Goal: Task Accomplishment & Management: Use online tool/utility

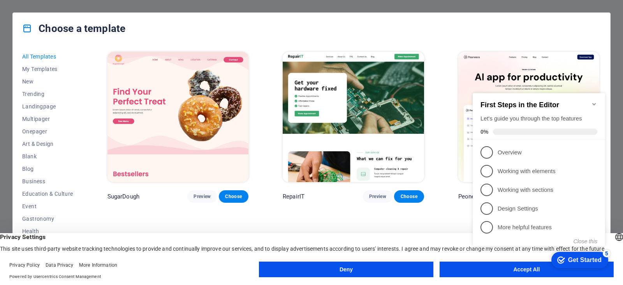
click at [525, 271] on appcues-checklist "Contextual help checklist present on screen" at bounding box center [541, 177] width 142 height 191
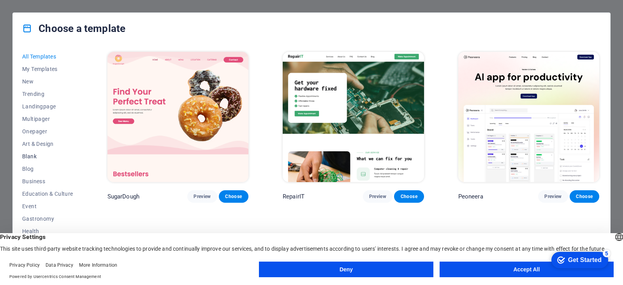
click at [31, 158] on span "Blank" at bounding box center [47, 156] width 51 height 6
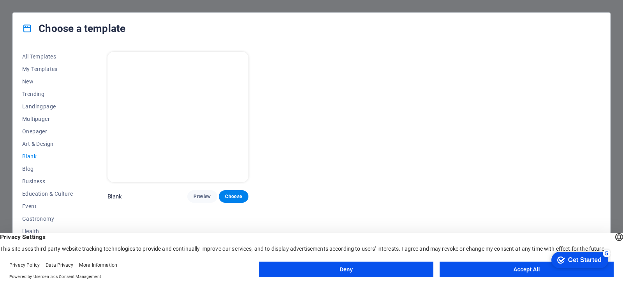
click at [513, 269] on button "Accept All" at bounding box center [527, 269] width 174 height 16
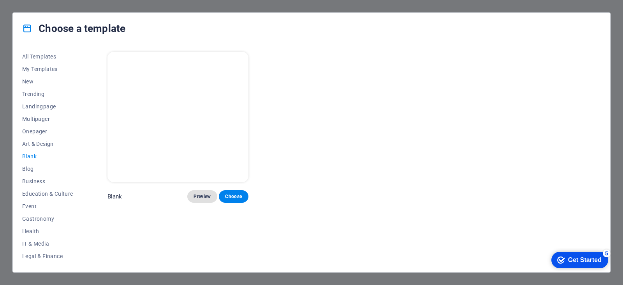
click at [201, 198] on span "Preview" at bounding box center [202, 196] width 17 height 6
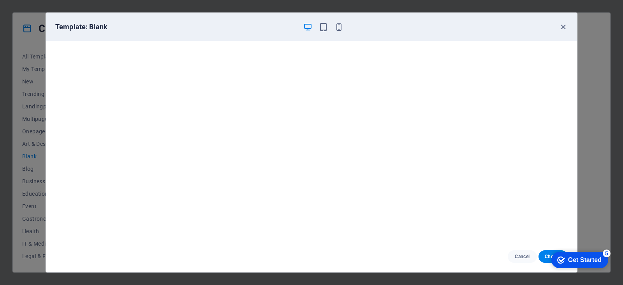
click at [312, 27] on icon "button" at bounding box center [307, 27] width 9 height 9
drag, startPoint x: 584, startPoint y: 259, endPoint x: 607, endPoint y: 180, distance: 82.2
click at [607, 248] on html "checkmark Get Started 5 First Steps in the Editor Let's guide you through the t…" at bounding box center [578, 259] width 66 height 23
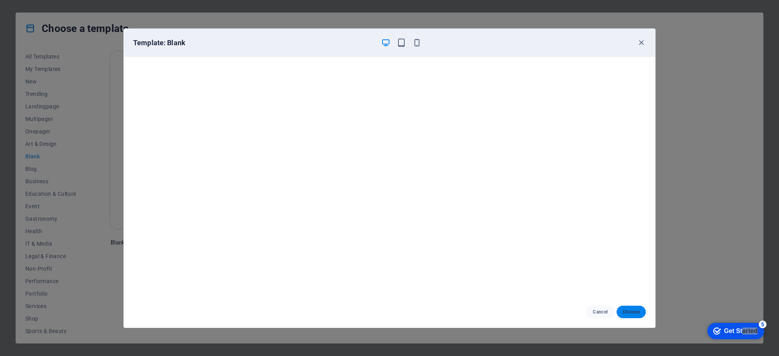
click at [623, 284] on span "Choose" at bounding box center [631, 311] width 17 height 6
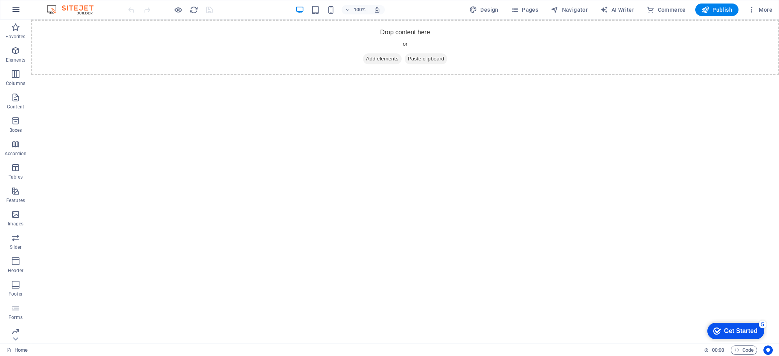
click at [11, 11] on button "button" at bounding box center [16, 9] width 19 height 19
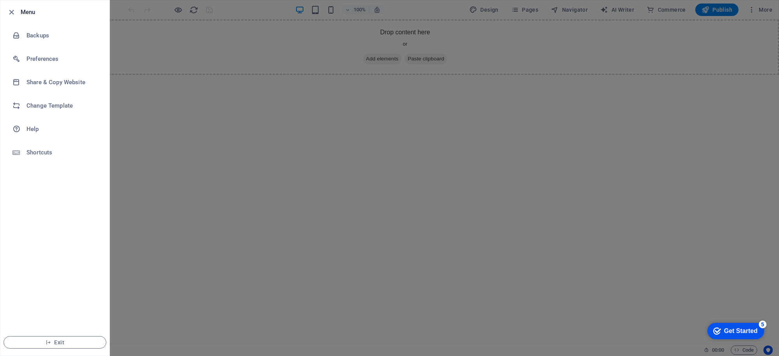
click at [314, 180] on div at bounding box center [389, 178] width 779 height 356
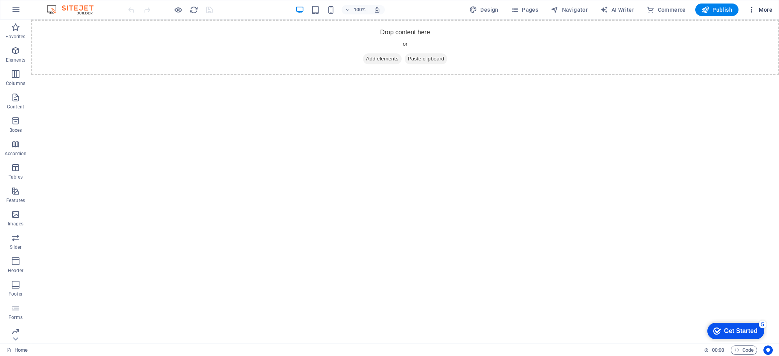
click at [764, 12] on span "More" at bounding box center [760, 10] width 25 height 8
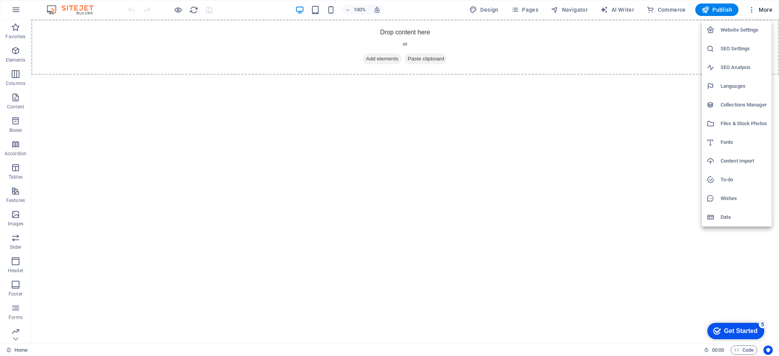
click at [637, 151] on div at bounding box center [389, 178] width 779 height 356
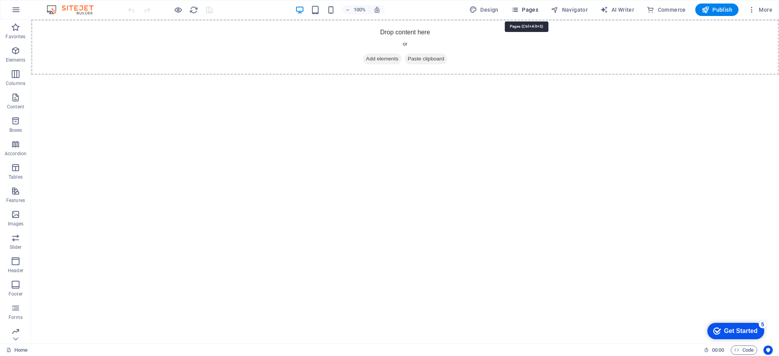
click at [535, 10] on span "Pages" at bounding box center [524, 10] width 27 height 8
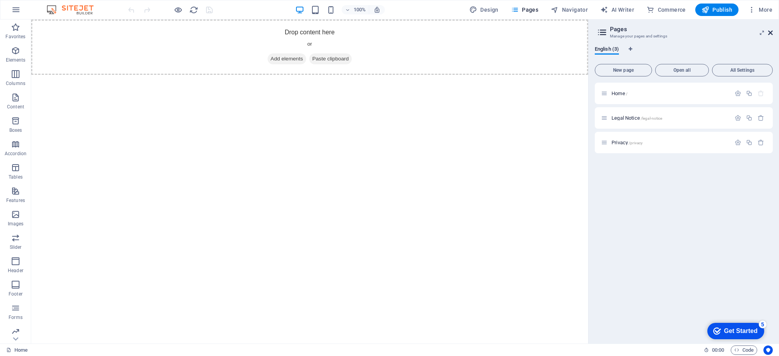
click at [771, 33] on icon at bounding box center [770, 33] width 5 height 6
